Goal: Task Accomplishment & Management: Complete application form

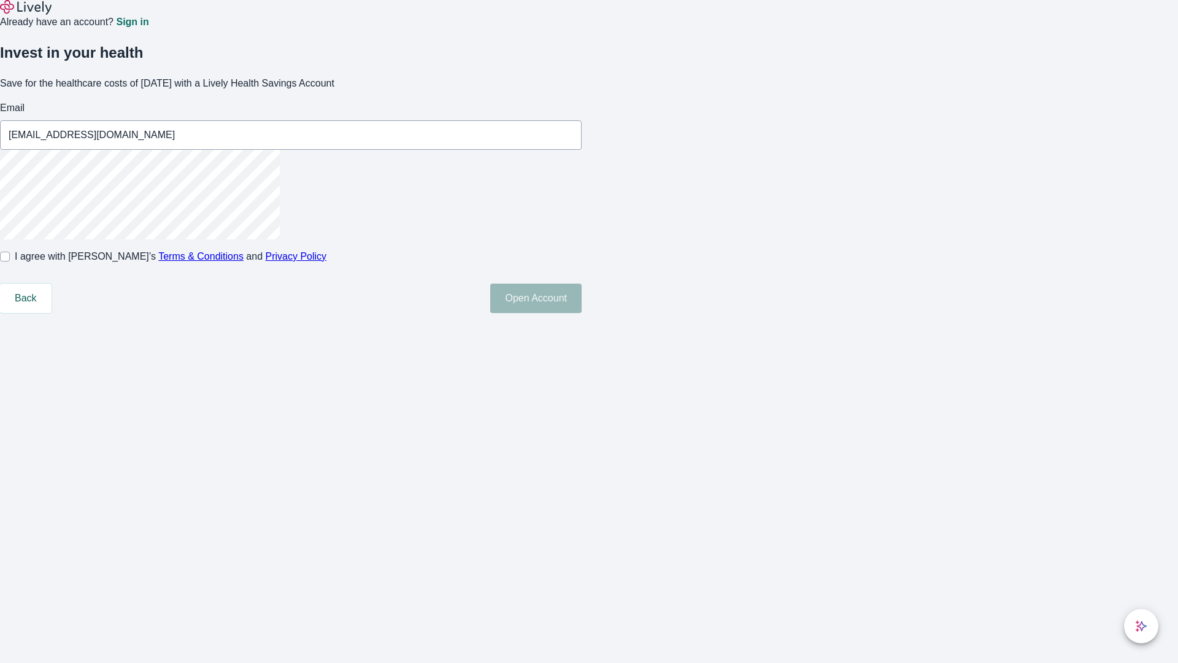
click at [10, 261] on input "I agree with Lively’s Terms & Conditions and Privacy Policy" at bounding box center [5, 257] width 10 height 10
checkbox input "true"
click at [582, 313] on button "Open Account" at bounding box center [535, 298] width 91 height 29
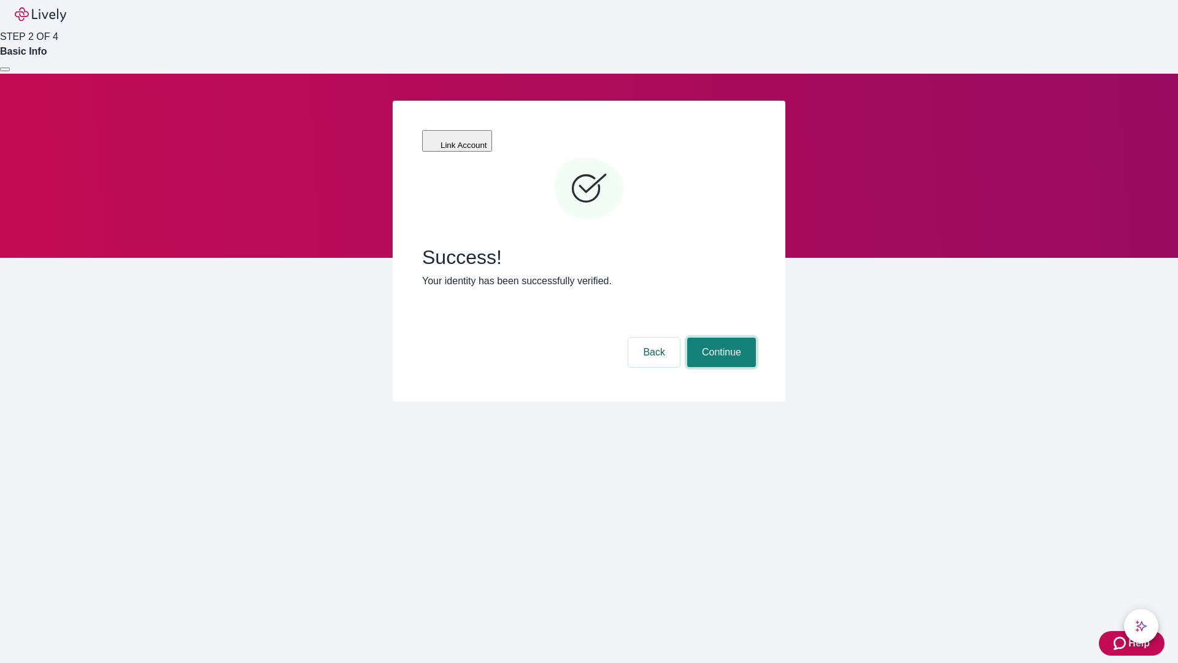
click at [720, 338] on button "Continue" at bounding box center [721, 352] width 69 height 29
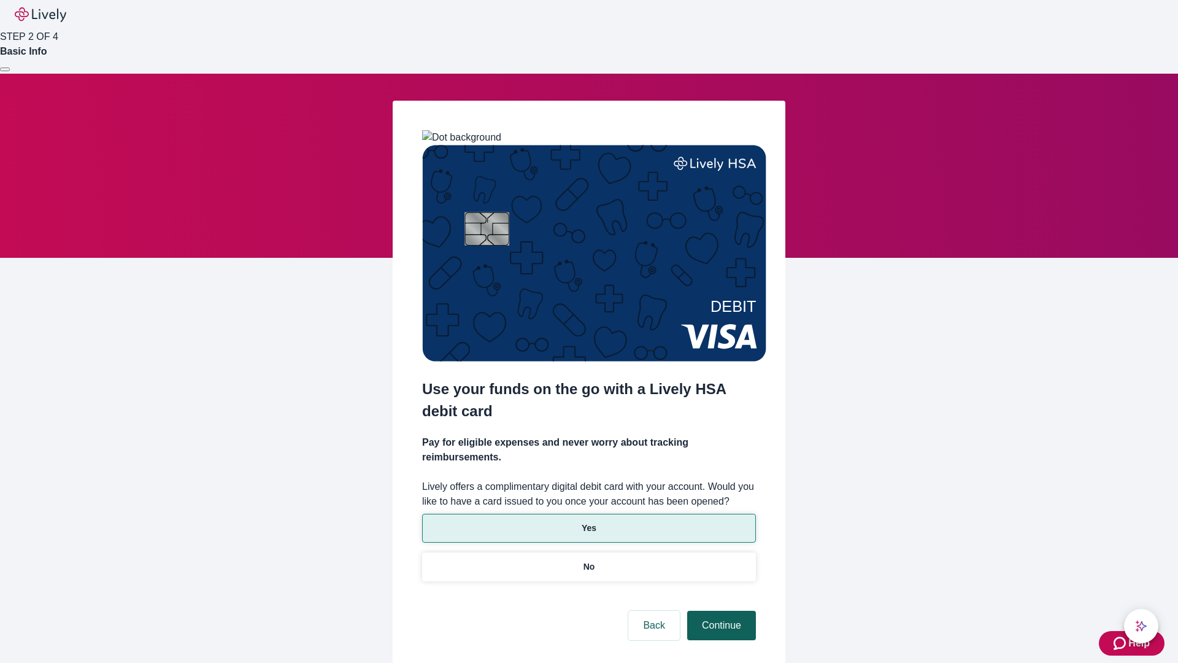
click at [589, 522] on p "Yes" at bounding box center [589, 528] width 15 height 13
click at [720, 611] on button "Continue" at bounding box center [721, 625] width 69 height 29
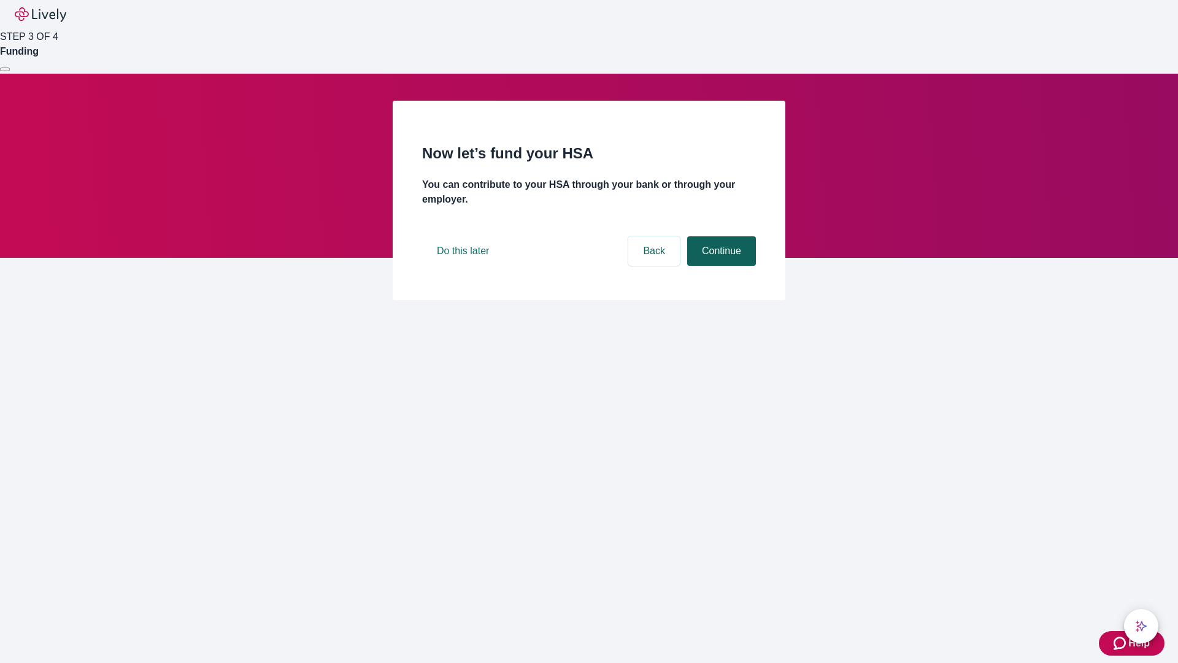
click at [720, 266] on button "Continue" at bounding box center [721, 250] width 69 height 29
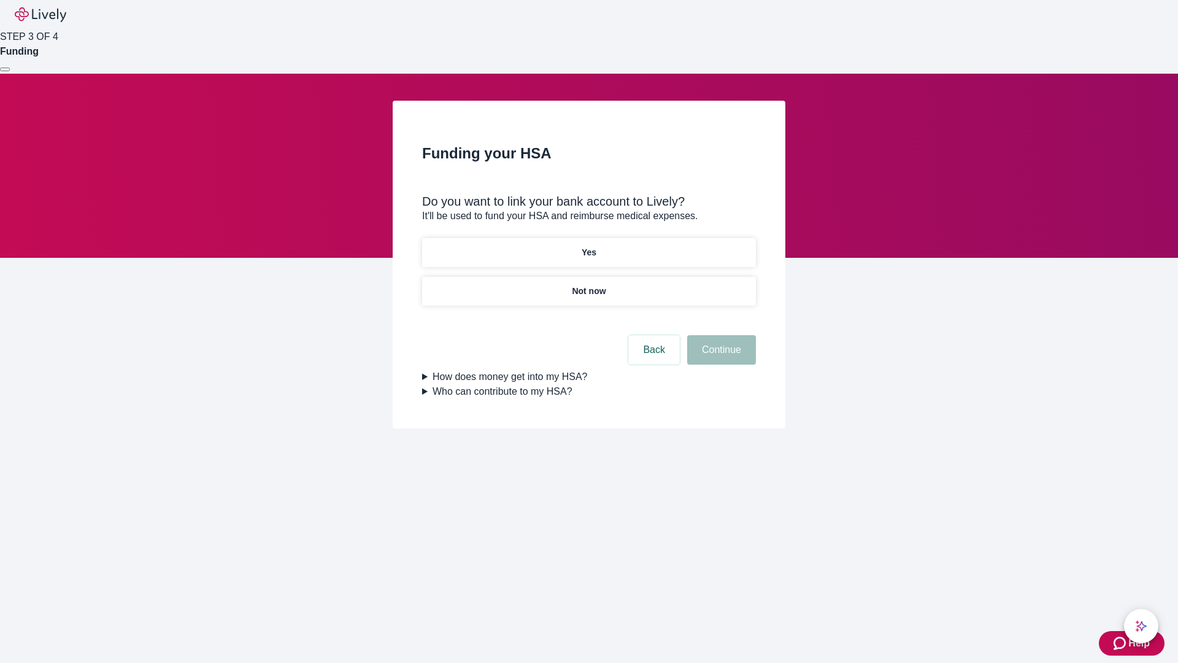
click at [589, 285] on p "Not now" at bounding box center [589, 291] width 34 height 13
click at [720, 357] on button "Continue" at bounding box center [721, 349] width 69 height 29
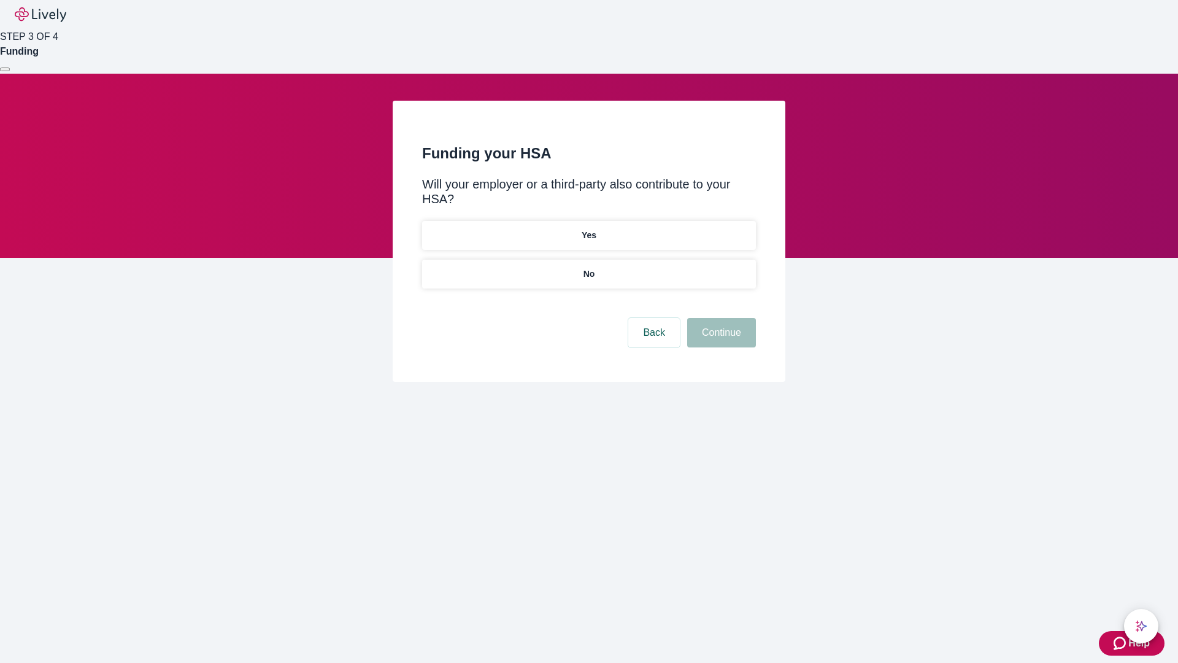
click at [589, 268] on p "No" at bounding box center [590, 274] width 12 height 13
click at [720, 318] on button "Continue" at bounding box center [721, 332] width 69 height 29
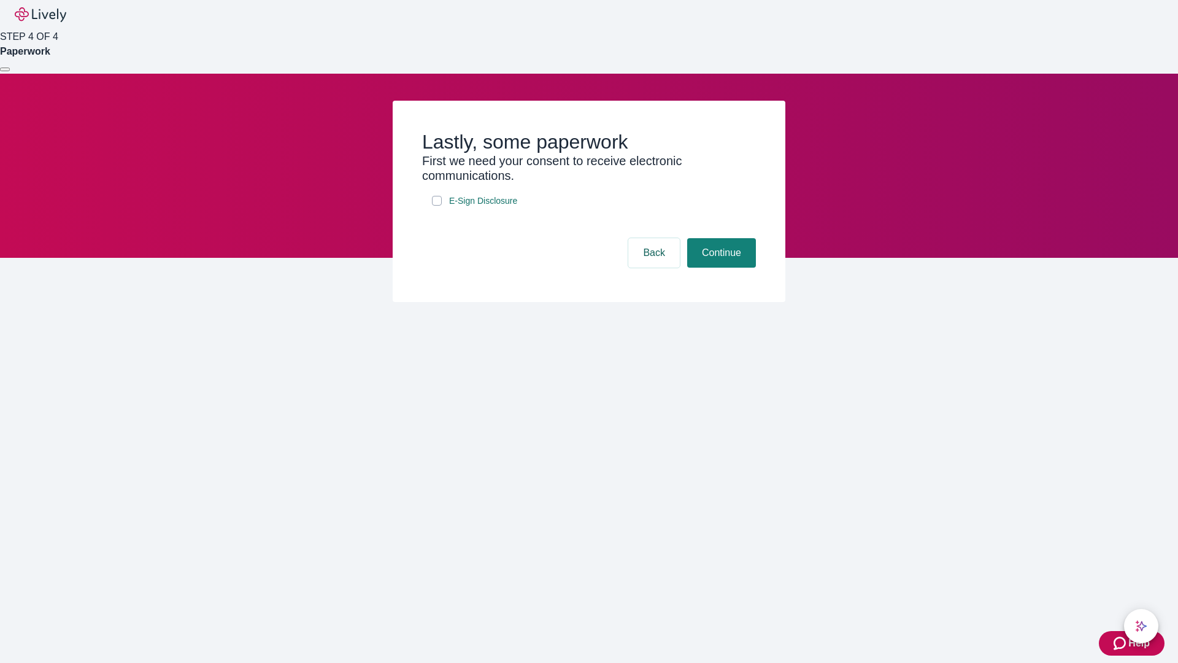
click at [437, 206] on input "E-Sign Disclosure" at bounding box center [437, 201] width 10 height 10
checkbox input "true"
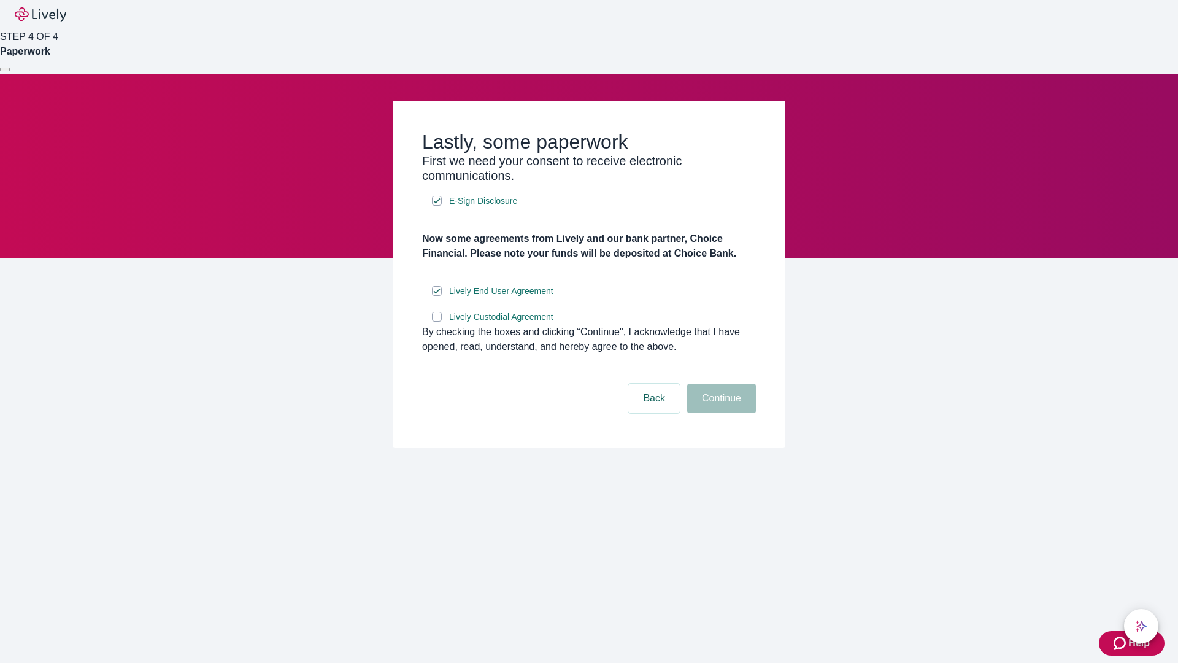
click at [437, 322] on input "Lively Custodial Agreement" at bounding box center [437, 317] width 10 height 10
checkbox input "true"
click at [720, 413] on button "Continue" at bounding box center [721, 398] width 69 height 29
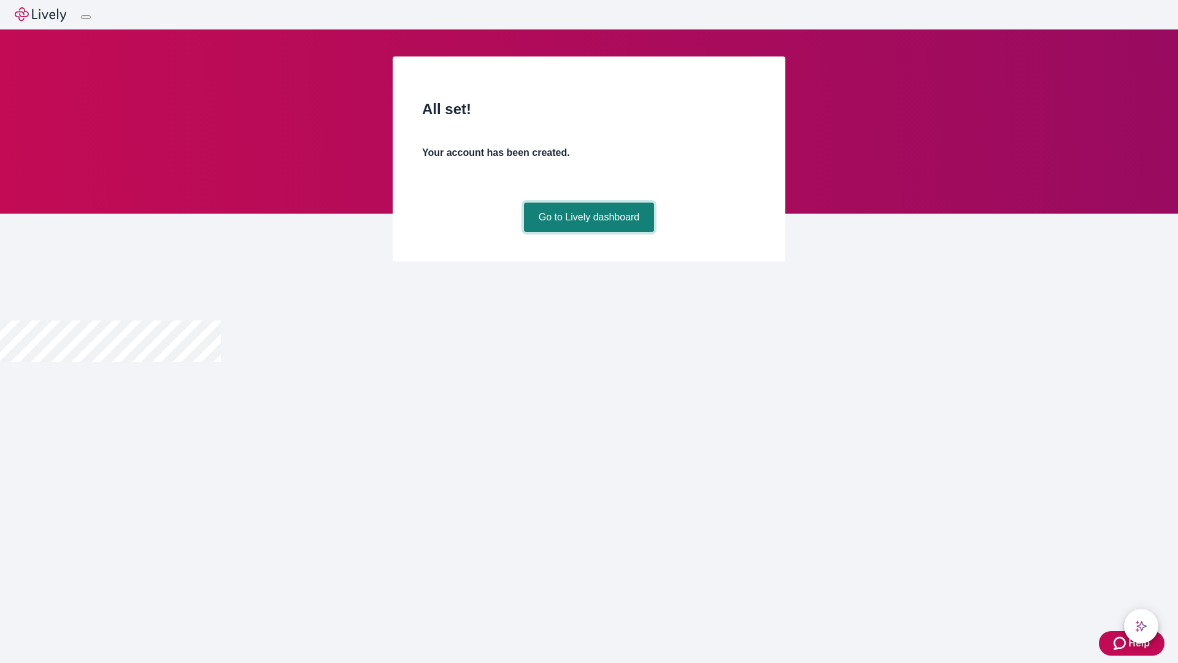
click at [589, 232] on link "Go to Lively dashboard" at bounding box center [589, 217] width 131 height 29
